Goal: Check status: Check status

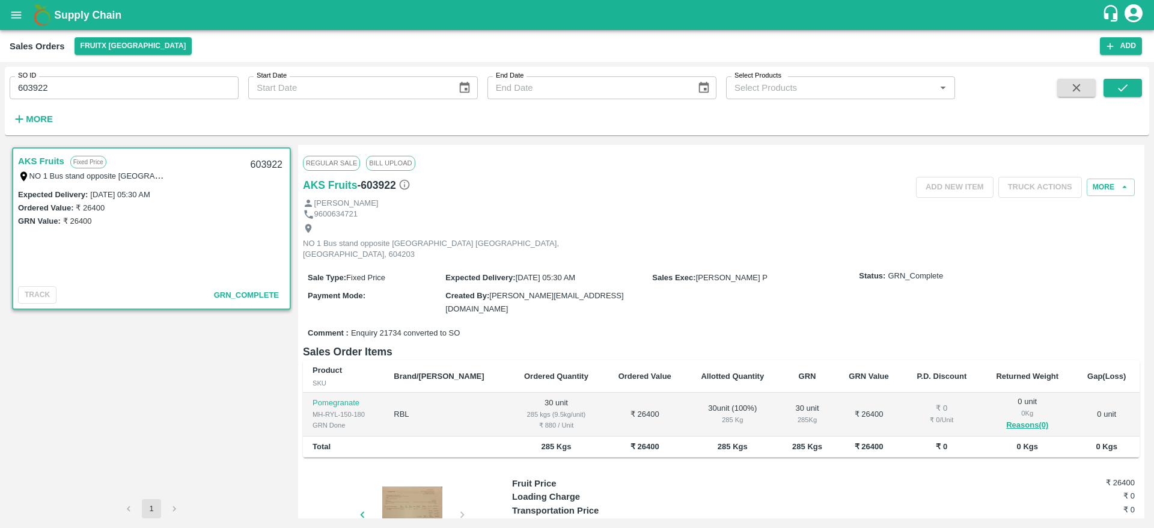
scroll to position [4, 0]
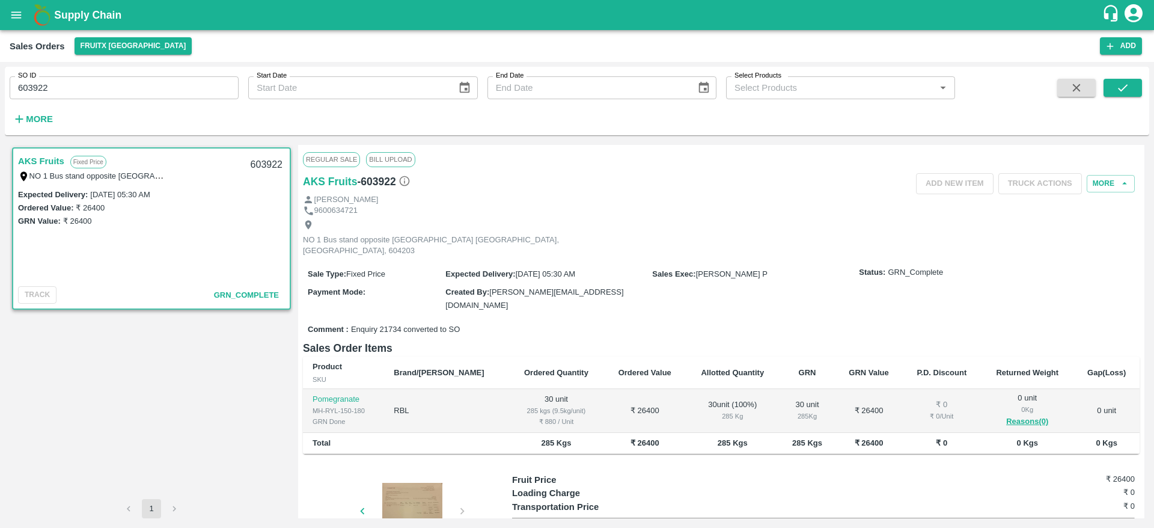
click at [23, 86] on div "SO ID 603922 SO ID" at bounding box center [119, 83] width 239 height 32
drag, startPoint x: 56, startPoint y: 84, endPoint x: 3, endPoint y: 90, distance: 53.2
click at [3, 90] on div "SO ID 603922 SO ID Start Date Start Date End Date End Date Select Products Sele…" at bounding box center [577, 295] width 1154 height 466
paste input "text"
type input "603919"
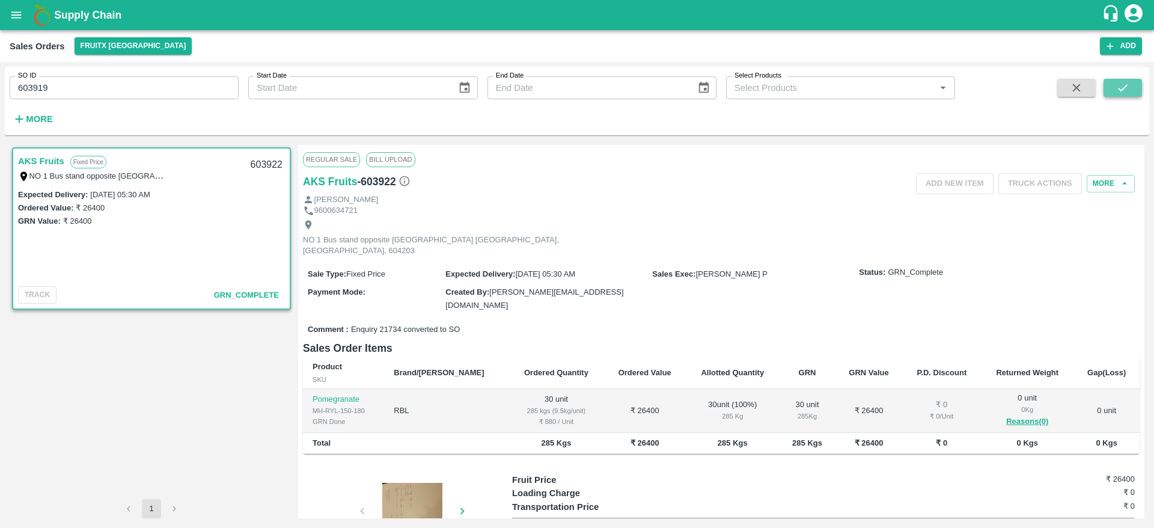
click at [1123, 91] on icon "submit" at bounding box center [1122, 87] width 13 height 13
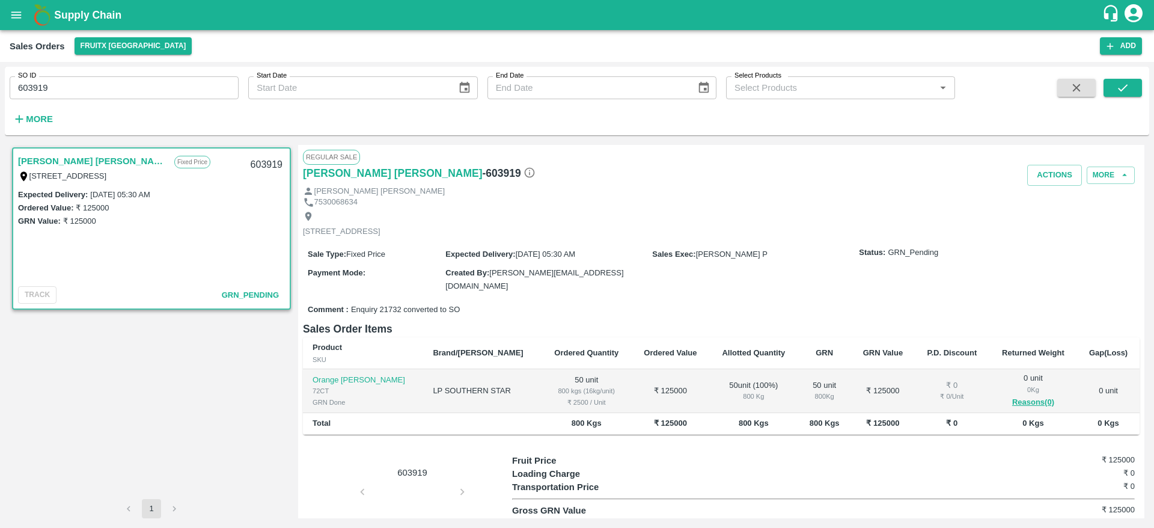
click at [1113, 165] on div "Actions More" at bounding box center [861, 175] width 558 height 21
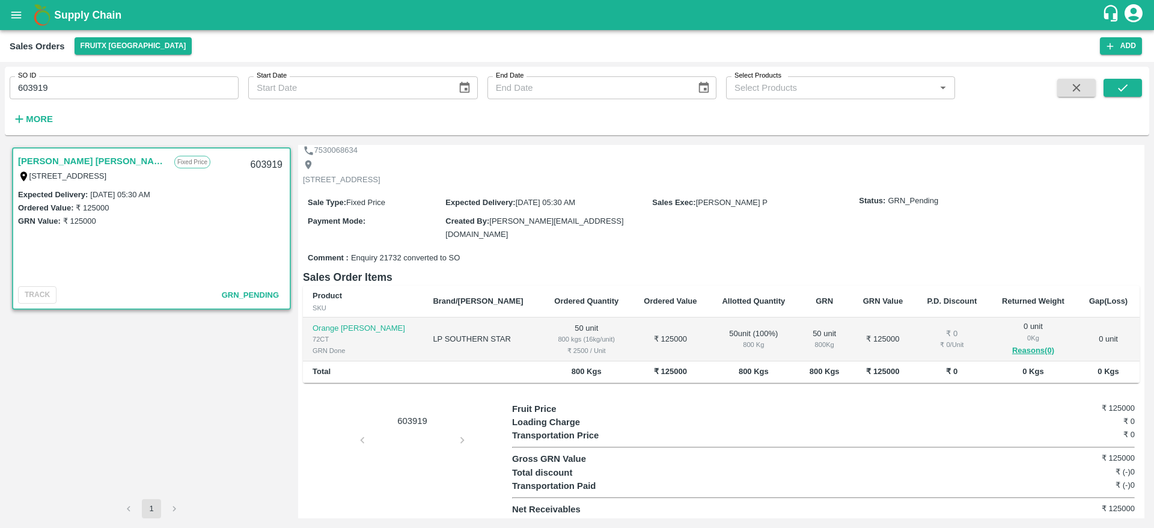
click at [410, 446] on div "603919" at bounding box center [407, 459] width 209 height 114
click at [455, 443] on div "603919" at bounding box center [407, 459] width 209 height 114
click at [422, 429] on div "603919" at bounding box center [407, 459] width 209 height 114
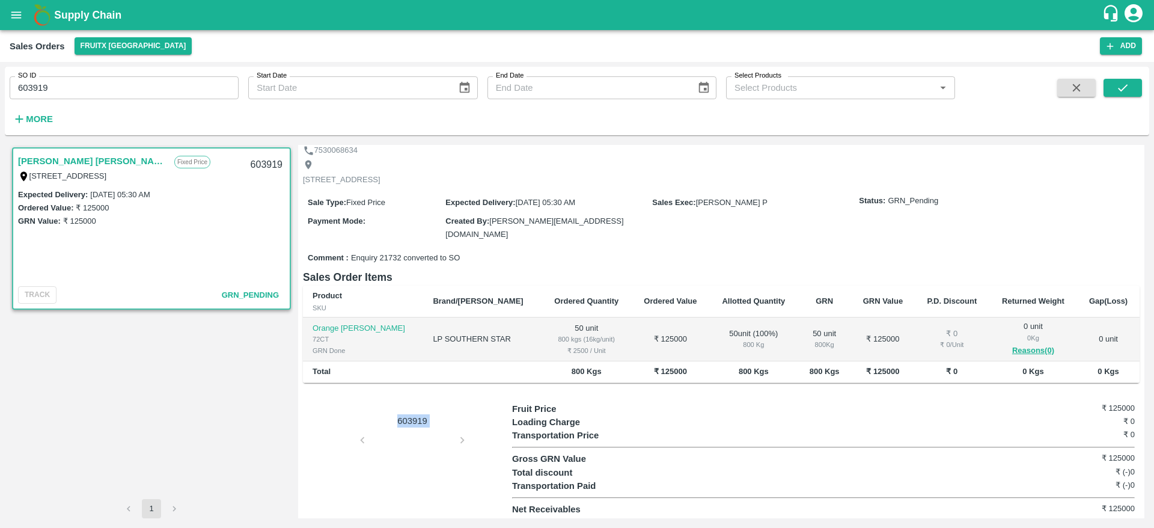
click at [468, 445] on div "603919" at bounding box center [407, 459] width 209 height 114
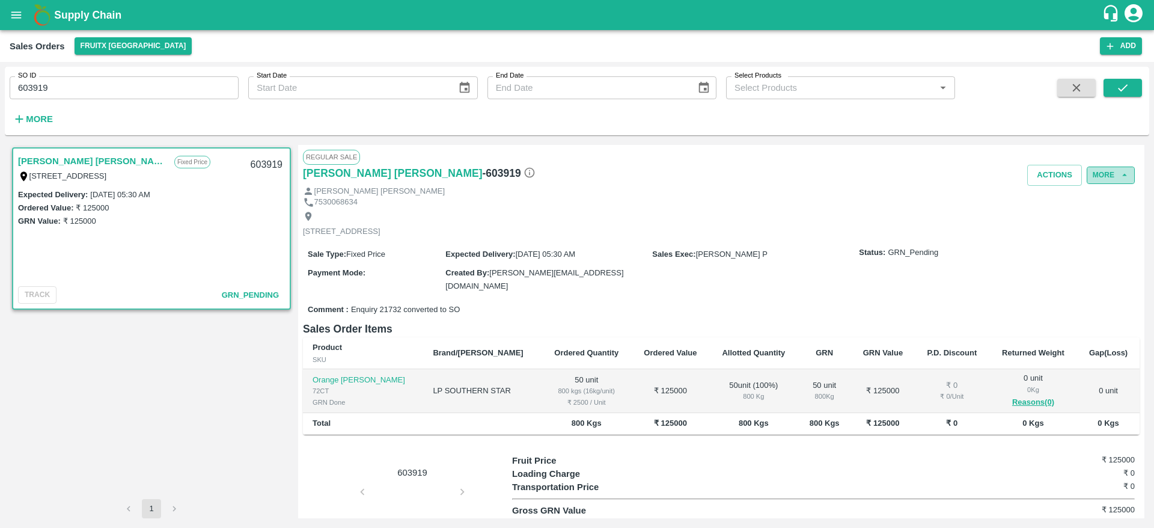
click at [1119, 180] on icon "button" at bounding box center [1124, 174] width 11 height 11
click at [1114, 172] on button "More" at bounding box center [1110, 174] width 48 height 17
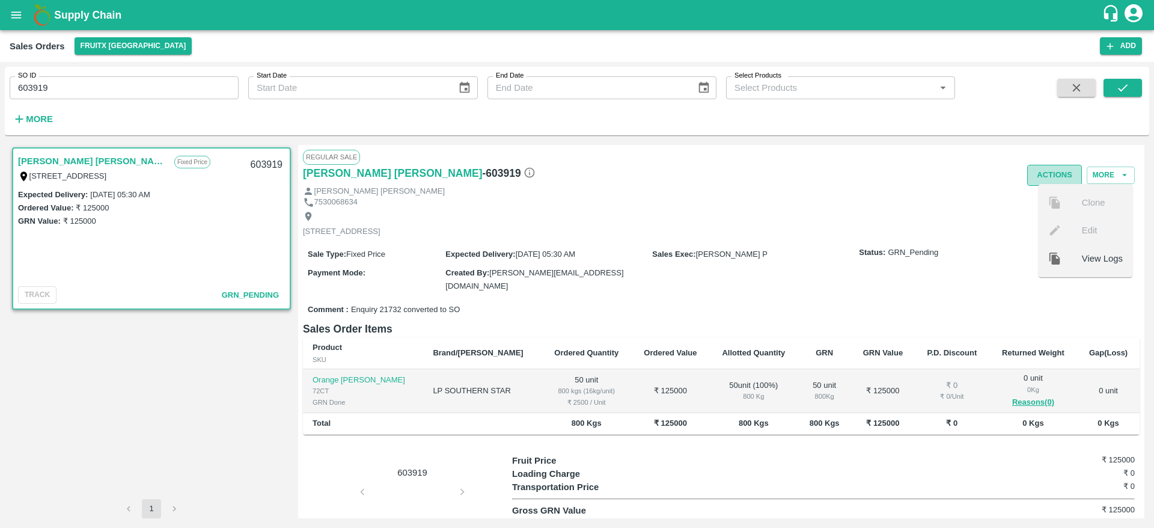
click at [1064, 171] on button "Actions" at bounding box center [1054, 175] width 55 height 21
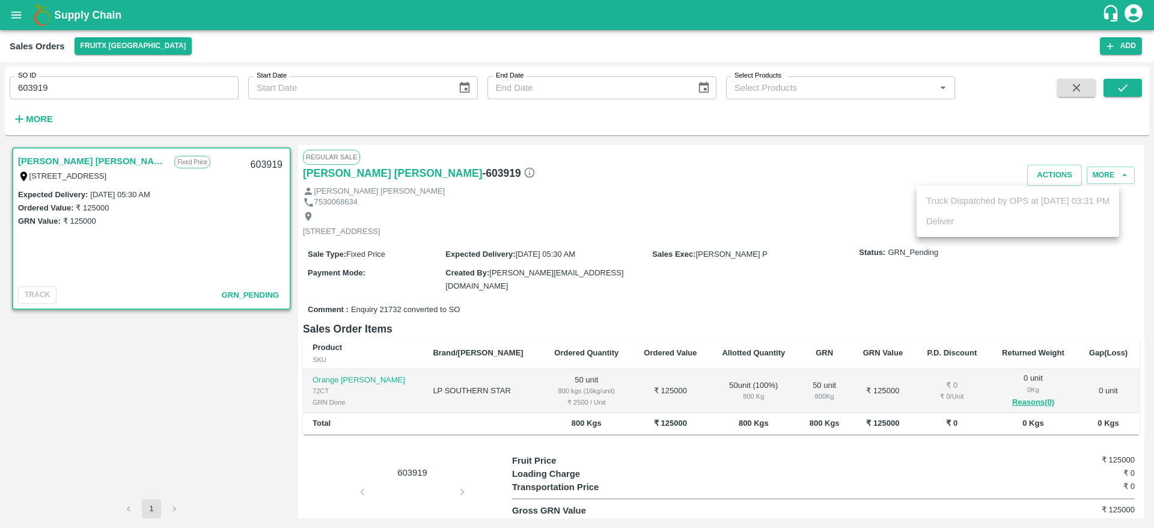
click at [797, 199] on div at bounding box center [577, 264] width 1154 height 528
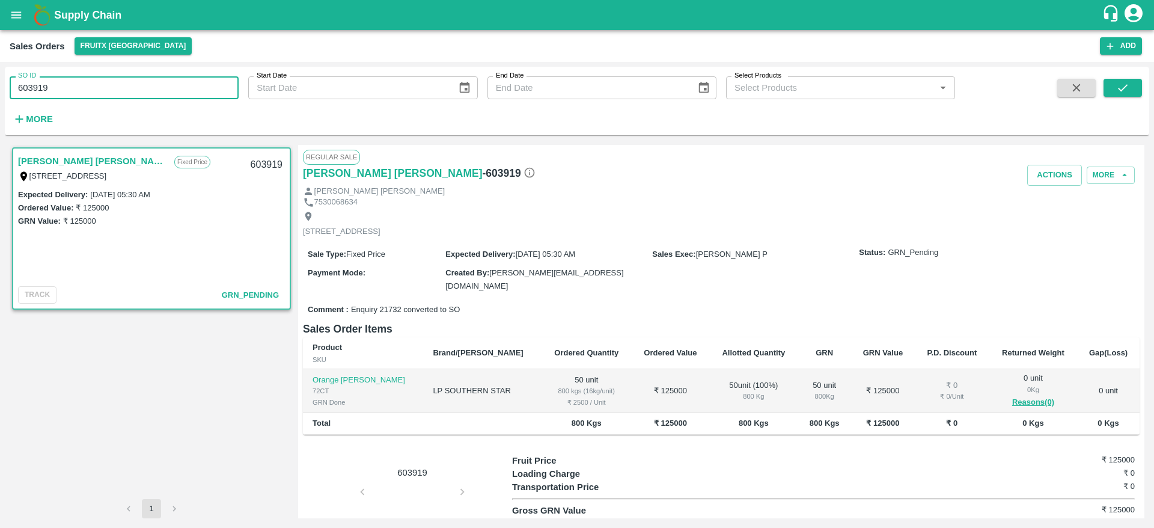
drag, startPoint x: 72, startPoint y: 76, endPoint x: 0, endPoint y: 86, distance: 72.2
click at [0, 86] on div "SO ID 603919 SO ID Start Date Start Date End Date End Date Select Products Sele…" at bounding box center [577, 295] width 1154 height 466
paste input "text"
type input "603956"
click at [1110, 90] on button "submit" at bounding box center [1122, 88] width 38 height 18
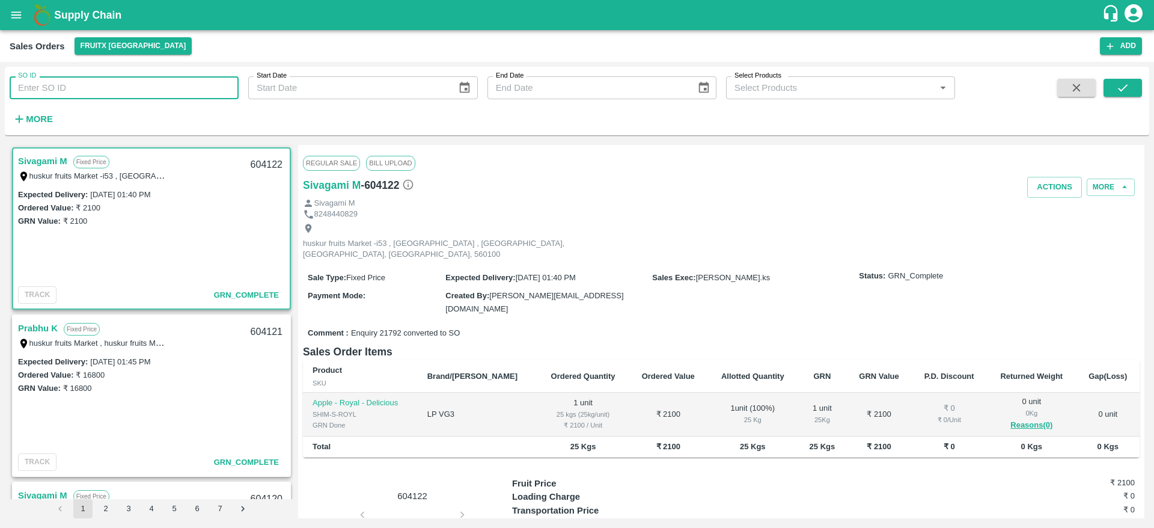
click at [151, 82] on input "SO ID" at bounding box center [124, 87] width 229 height 23
paste input "603923"
type input "603923"
click at [1105, 81] on button "submit" at bounding box center [1122, 88] width 38 height 18
click at [150, 78] on input "SO ID" at bounding box center [124, 87] width 229 height 23
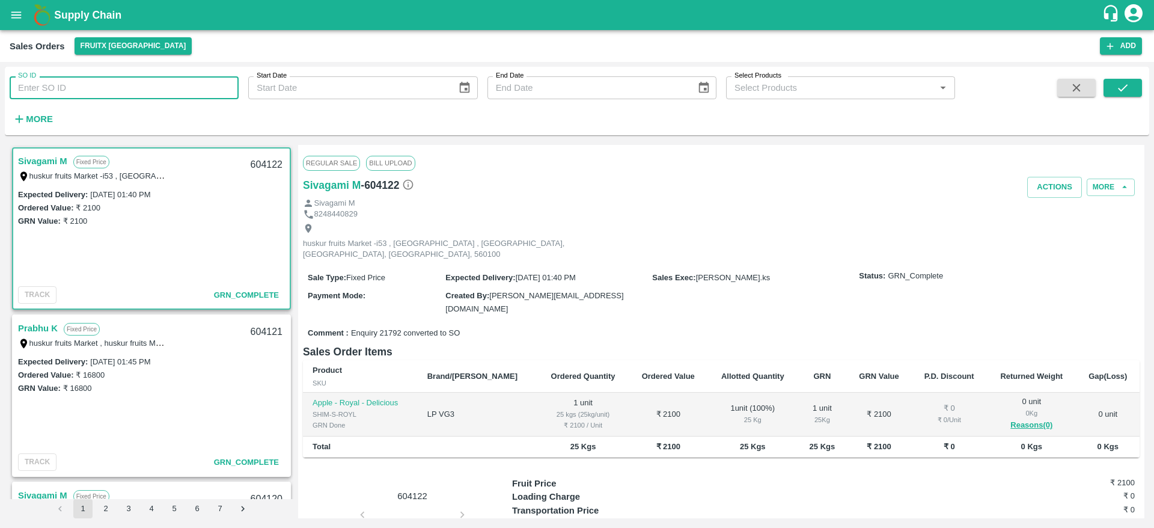
paste input "603956"
click at [1129, 94] on icon "submit" at bounding box center [1122, 87] width 13 height 13
click at [112, 91] on input "603956" at bounding box center [124, 87] width 229 height 23
type input "603956"
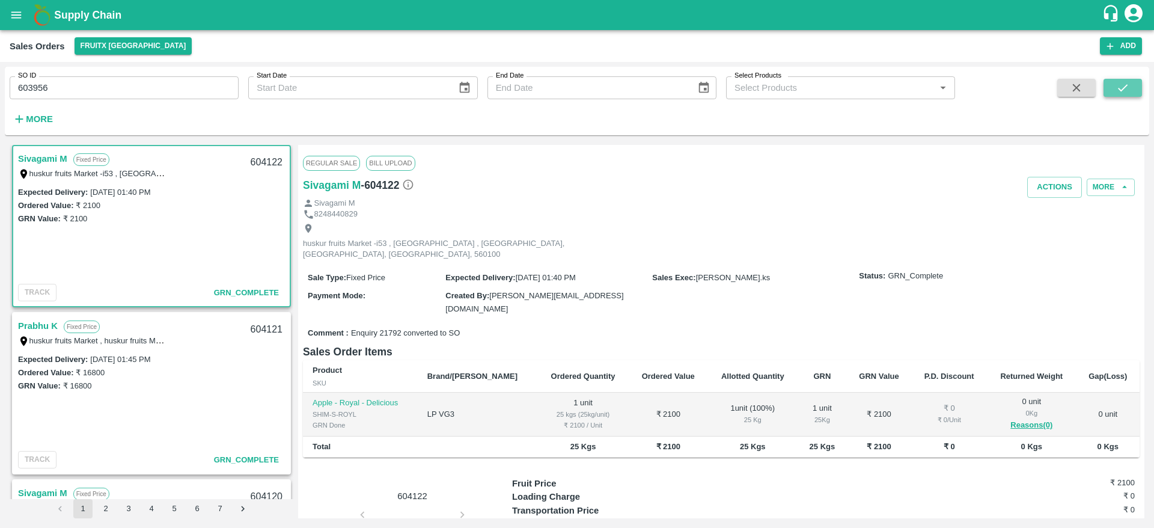
click at [1121, 91] on icon "submit" at bounding box center [1123, 87] width 10 height 7
